Goal: Task Accomplishment & Management: Manage account settings

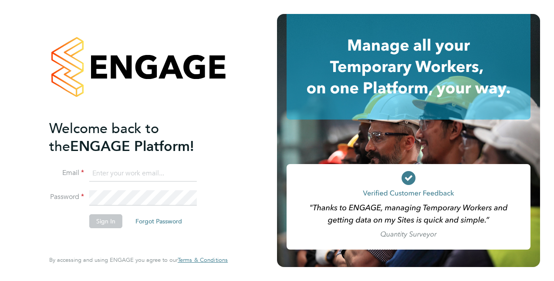
type input "[EMAIL_ADDRESS][PERSON_NAME][DOMAIN_NAME]"
click at [108, 225] on button "Sign In" at bounding box center [105, 221] width 33 height 14
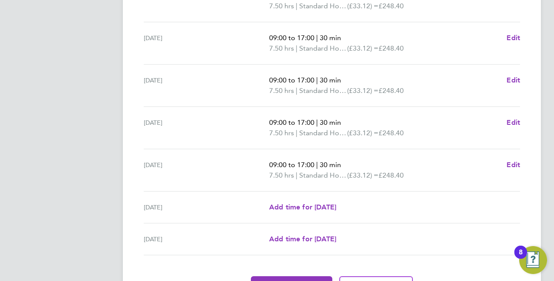
scroll to position [349, 0]
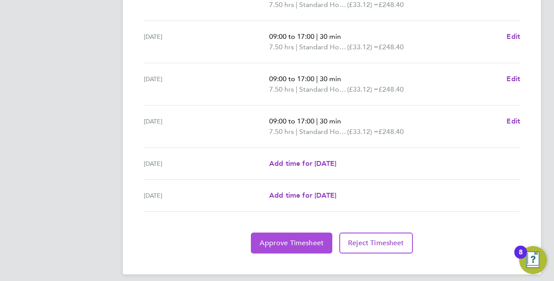
click at [264, 238] on span "Approve Timesheet" at bounding box center [292, 242] width 64 height 9
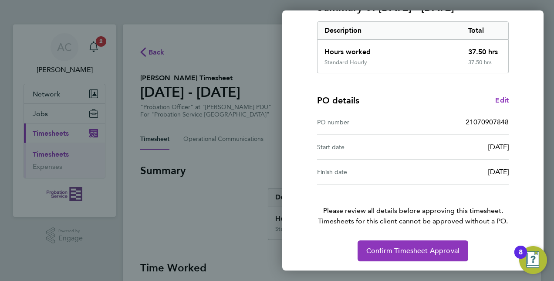
scroll to position [136, 0]
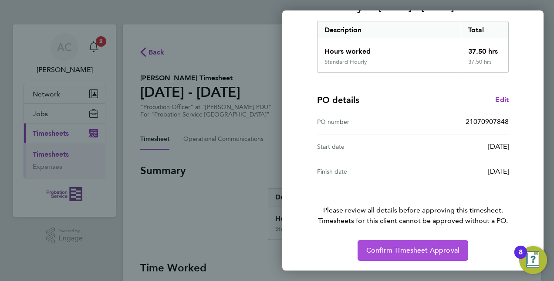
click at [399, 250] on span "Confirm Timesheet Approval" at bounding box center [412, 250] width 93 height 9
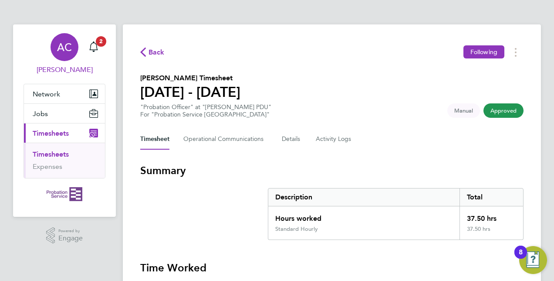
click at [65, 48] on span "AC" at bounding box center [64, 46] width 15 height 11
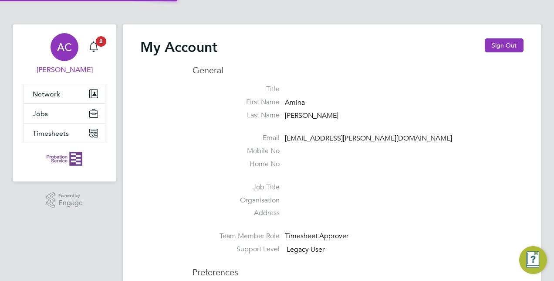
type input "[EMAIL_ADDRESS][PERSON_NAME][DOMAIN_NAME]"
click at [499, 49] on button "Sign Out" at bounding box center [504, 45] width 39 height 14
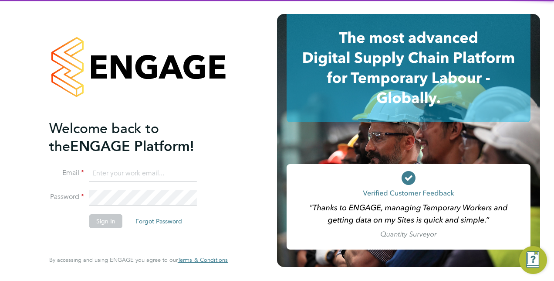
type input "[EMAIL_ADDRESS][PERSON_NAME][DOMAIN_NAME]"
